Goal: Transaction & Acquisition: Register for event/course

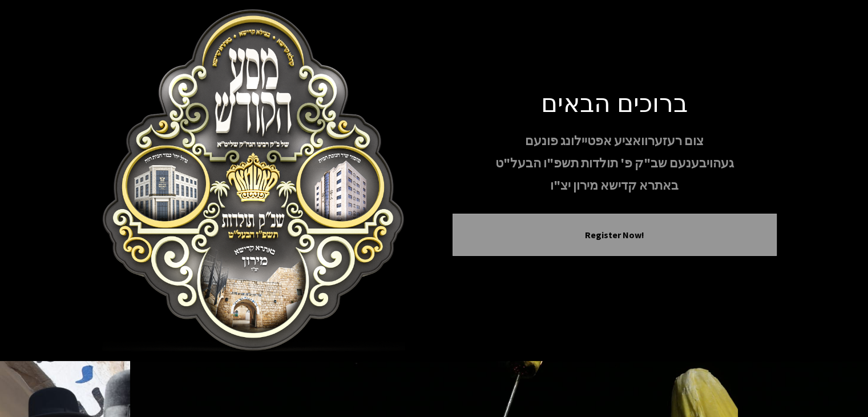
scroll to position [221, 0]
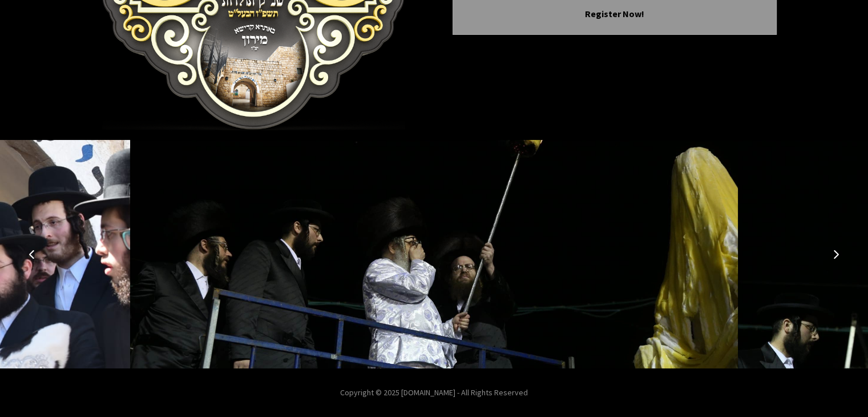
click at [338, 223] on img at bounding box center [434, 254] width 608 height 228
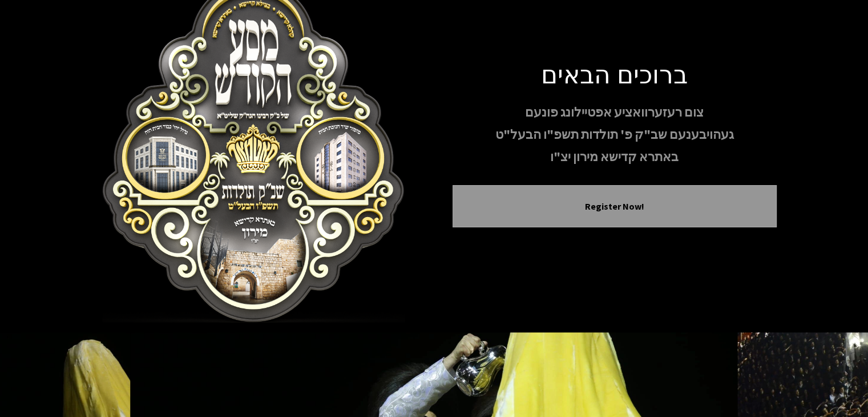
scroll to position [0, 0]
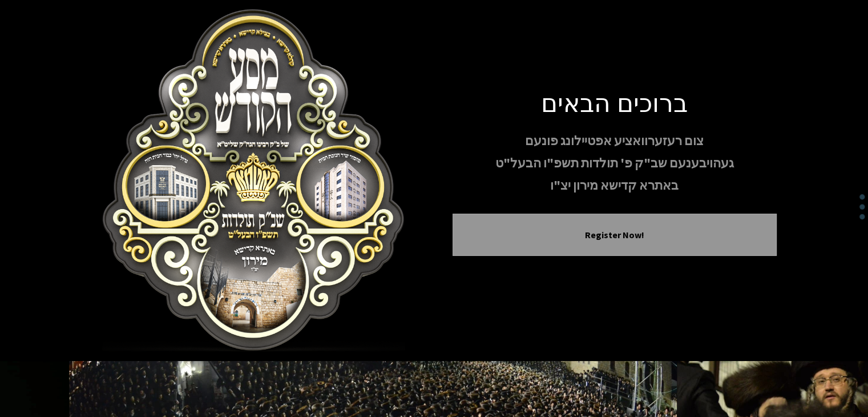
click at [352, 245] on img at bounding box center [254, 180] width 324 height 342
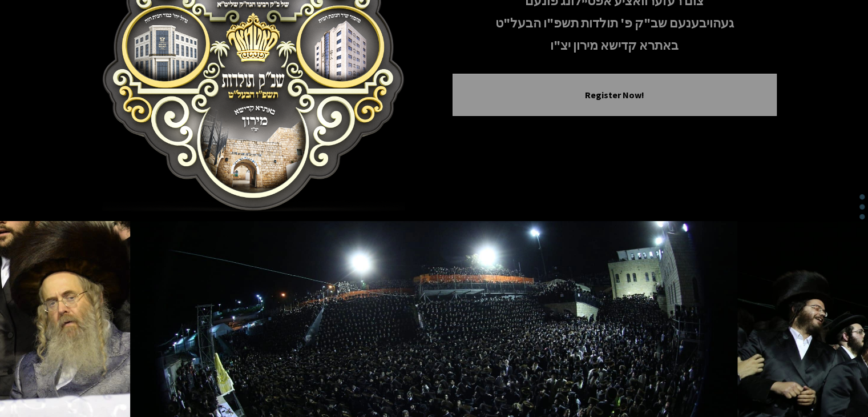
scroll to position [171, 0]
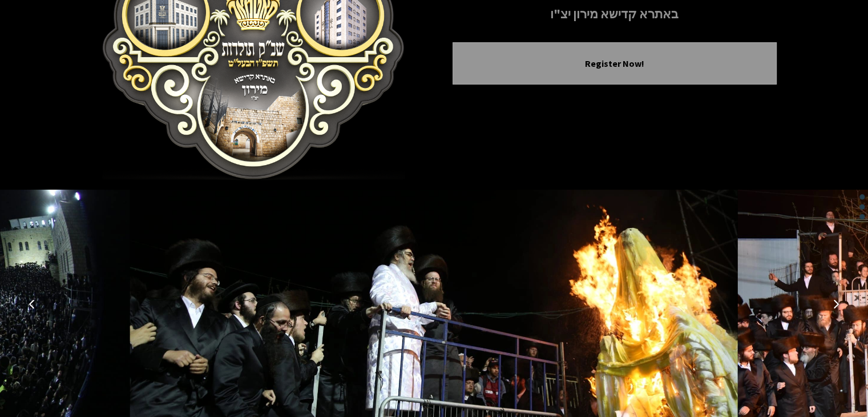
click at [835, 297] on button "Next image" at bounding box center [836, 303] width 27 height 27
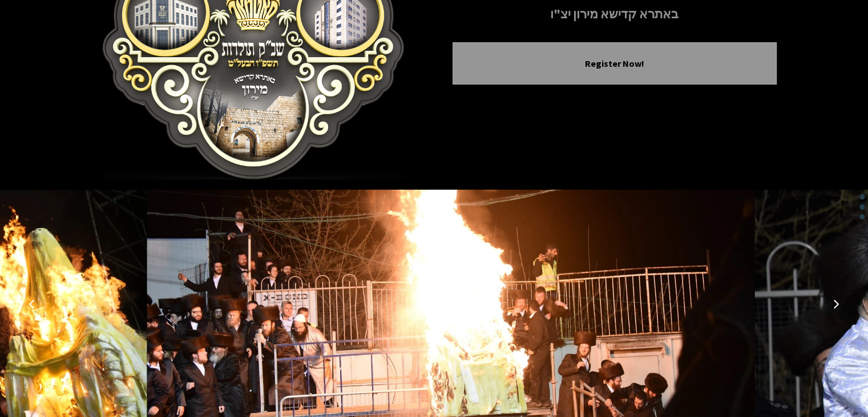
click at [835, 297] on button "Next image" at bounding box center [836, 303] width 27 height 27
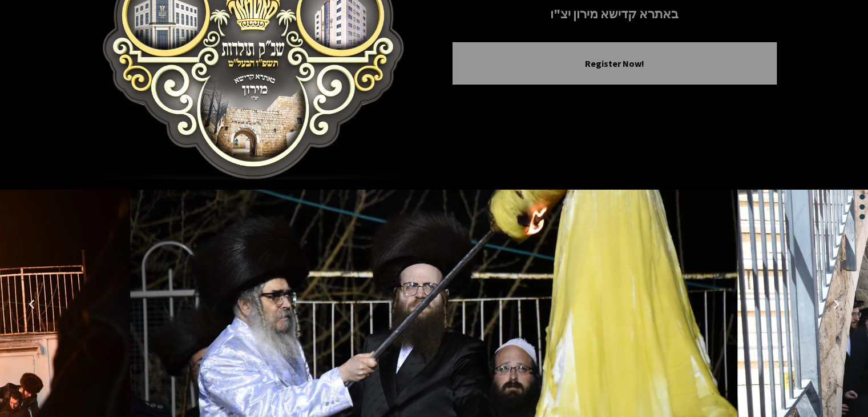
click at [835, 297] on button "Next image" at bounding box center [836, 303] width 27 height 27
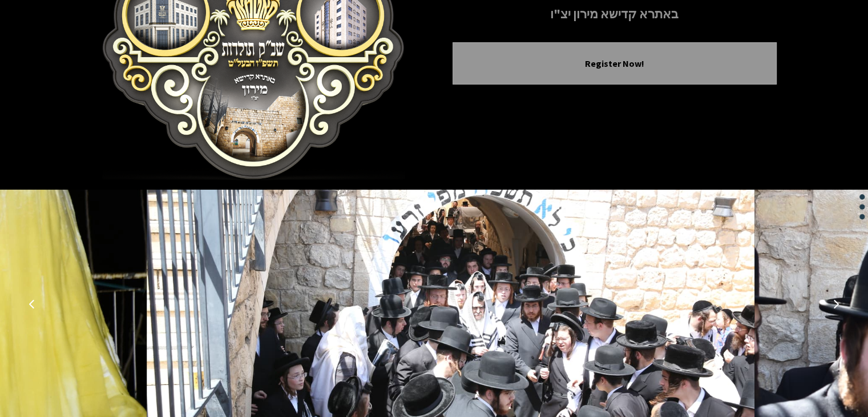
click at [835, 297] on button "Next image" at bounding box center [836, 303] width 27 height 27
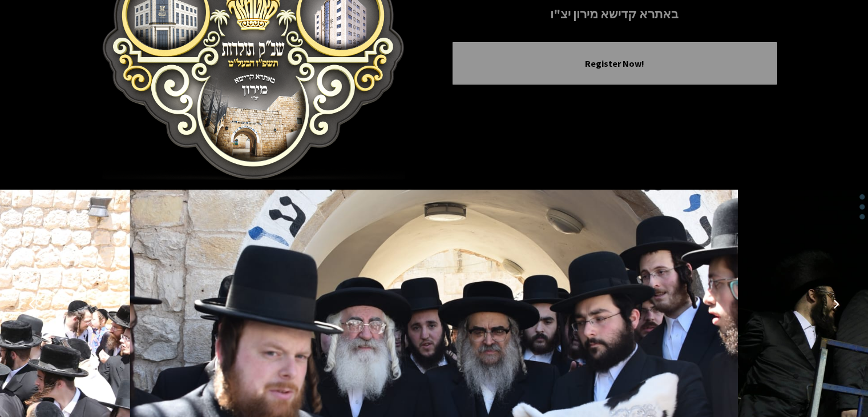
click at [835, 300] on icon "Next image" at bounding box center [836, 303] width 9 height 9
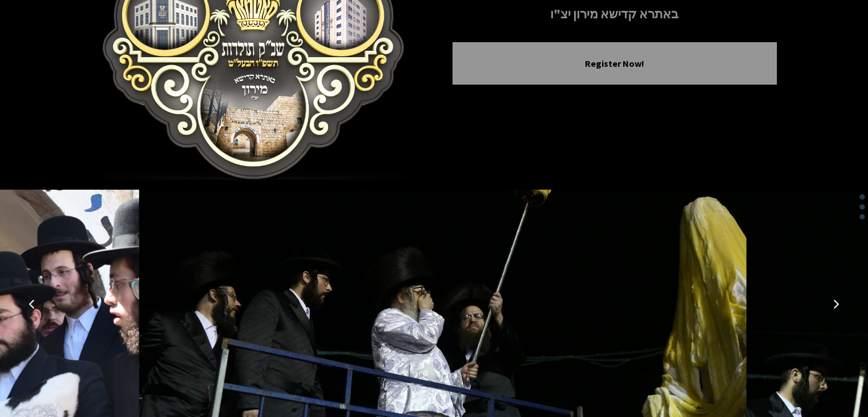
click at [835, 300] on icon "Next image" at bounding box center [836, 303] width 9 height 9
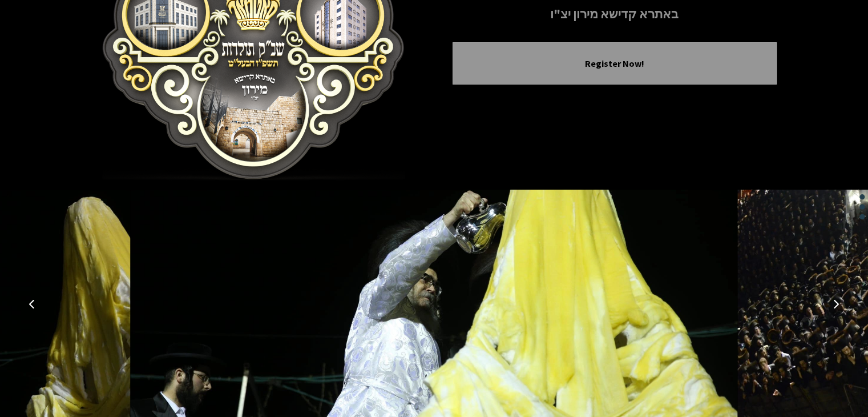
click at [835, 300] on icon "Next image" at bounding box center [836, 303] width 9 height 9
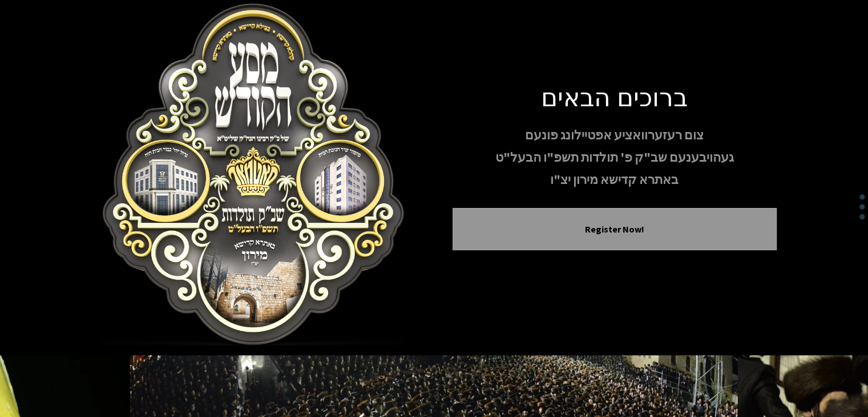
scroll to position [0, 0]
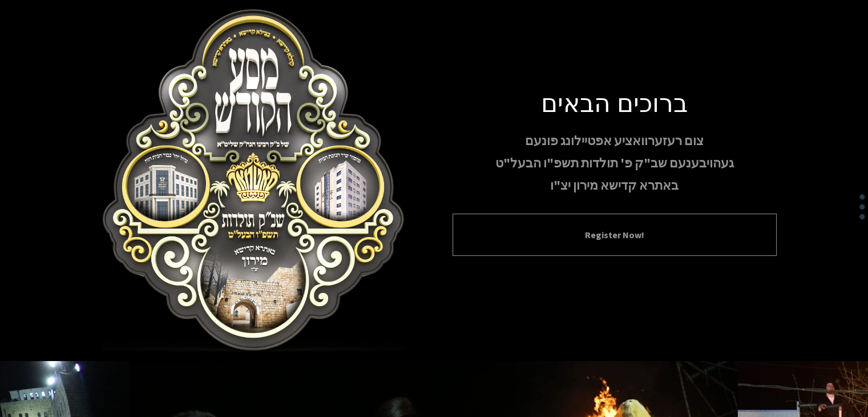
click at [617, 228] on button "Register Now!" at bounding box center [615, 235] width 296 height 14
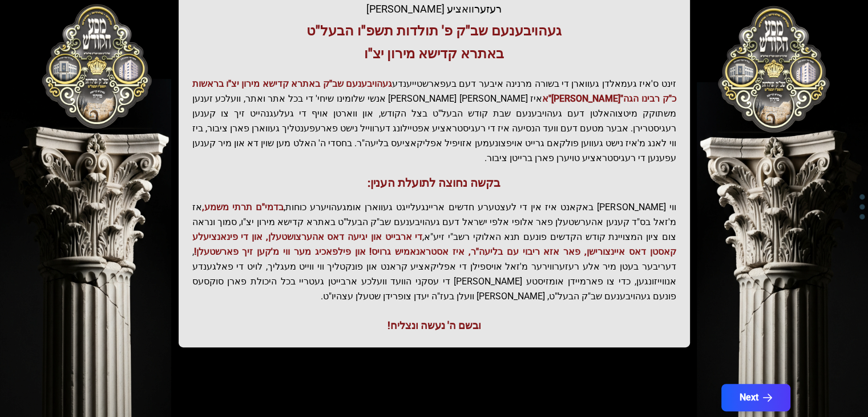
scroll to position [244, 0]
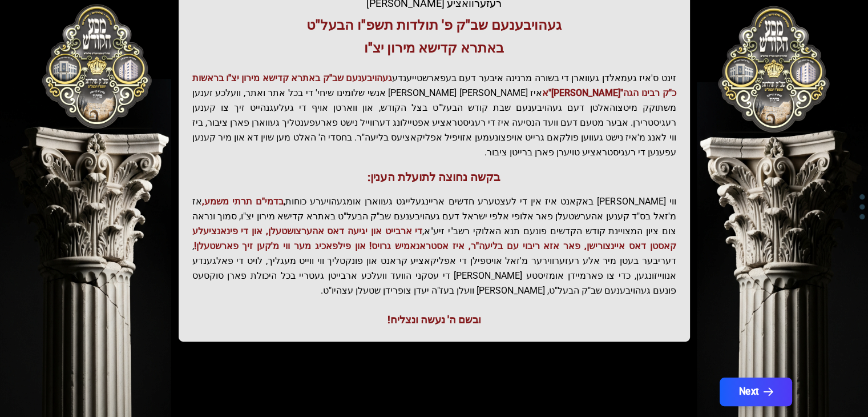
click at [763, 377] on button "Next" at bounding box center [755, 391] width 72 height 29
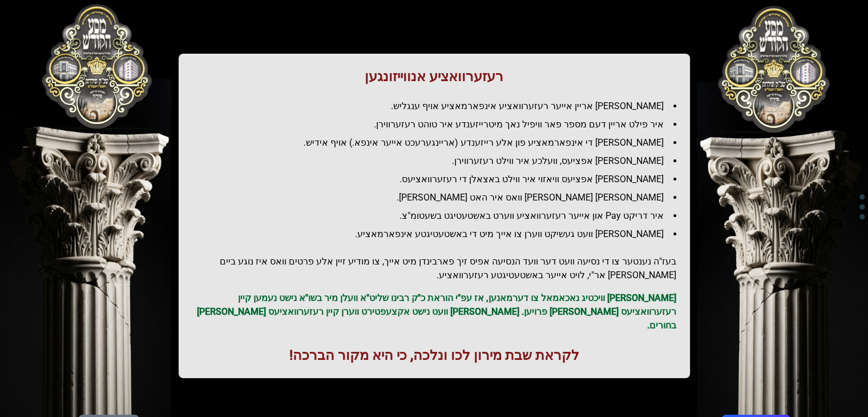
scroll to position [136, 0]
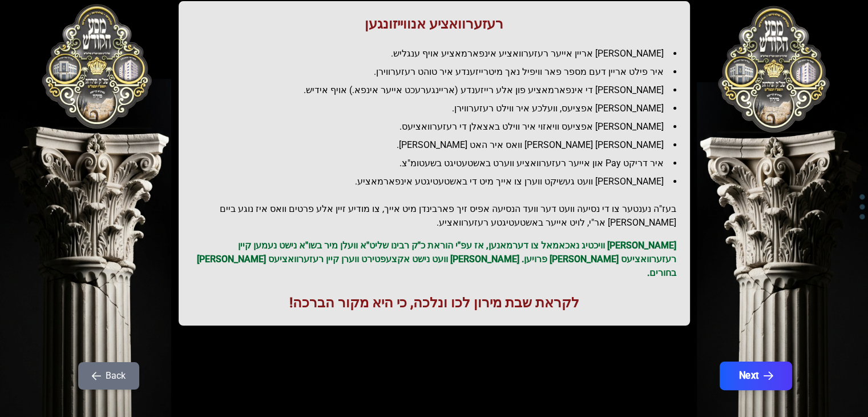
click at [753, 361] on button "Next" at bounding box center [755, 375] width 72 height 29
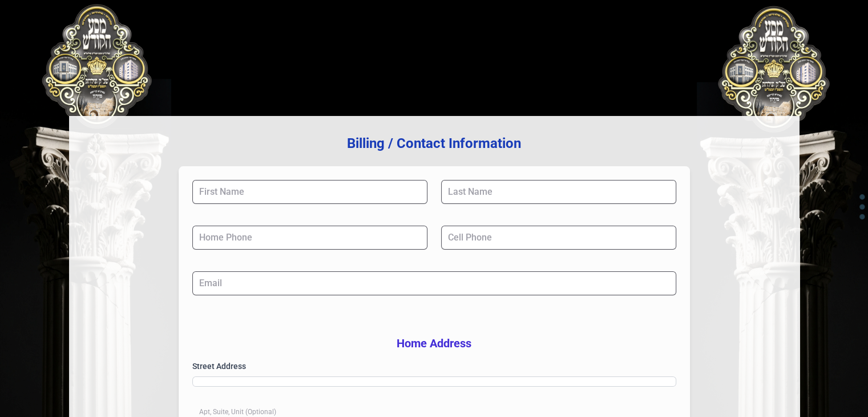
scroll to position [0, 0]
